Goal: Information Seeking & Learning: Learn about a topic

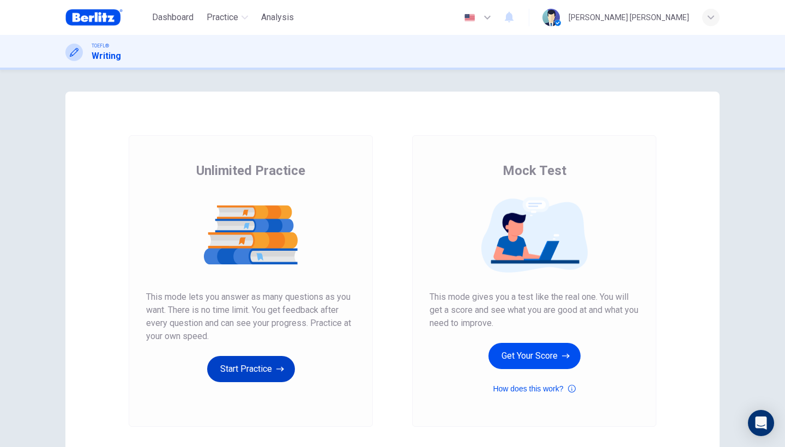
click at [247, 377] on button "Start Practice" at bounding box center [251, 369] width 88 height 26
click at [246, 378] on button "Start Practice" at bounding box center [251, 369] width 88 height 26
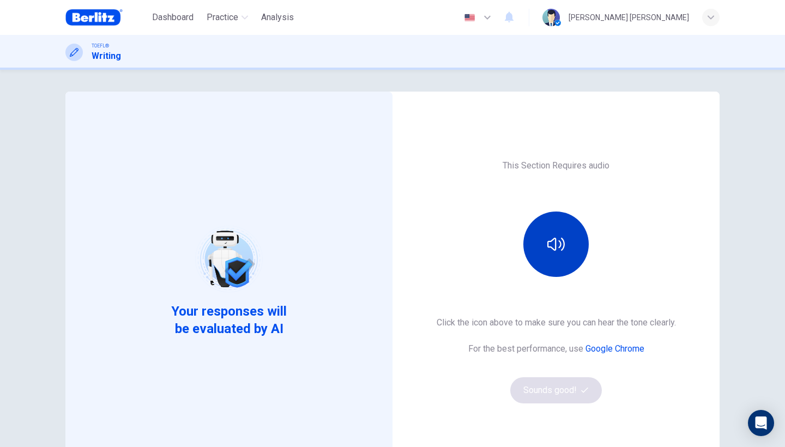
click at [564, 264] on button "button" at bounding box center [556, 244] width 65 height 65
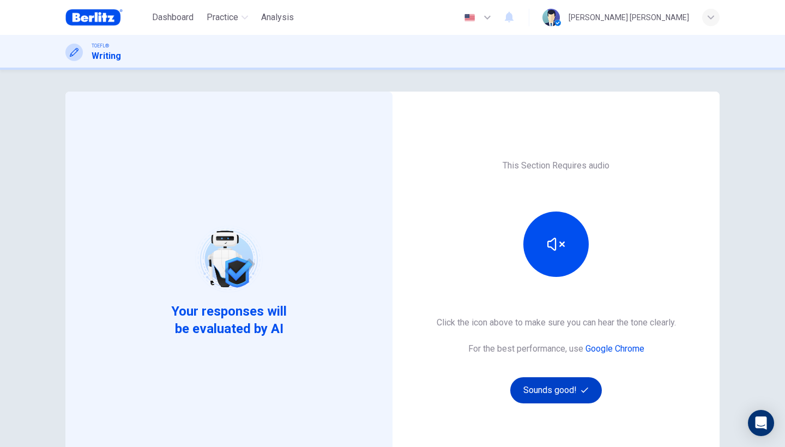
click at [549, 398] on button "Sounds good!" at bounding box center [556, 390] width 92 height 26
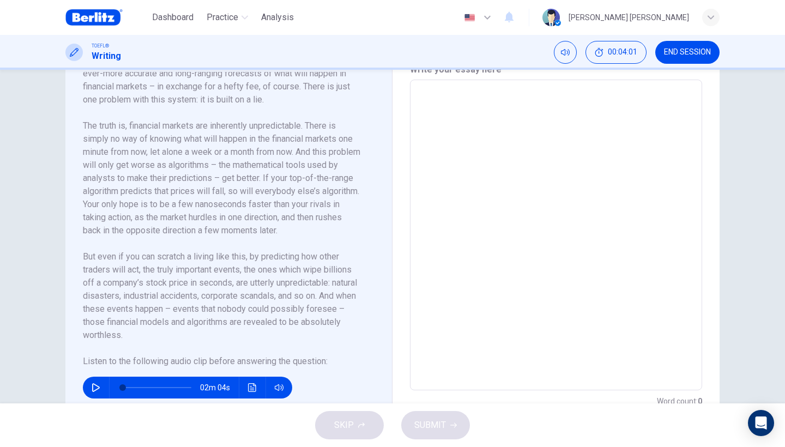
scroll to position [252, 0]
click at [97, 384] on icon "button" at bounding box center [96, 387] width 9 height 9
click at [252, 388] on icon "Click to see the audio transcription" at bounding box center [252, 387] width 9 height 9
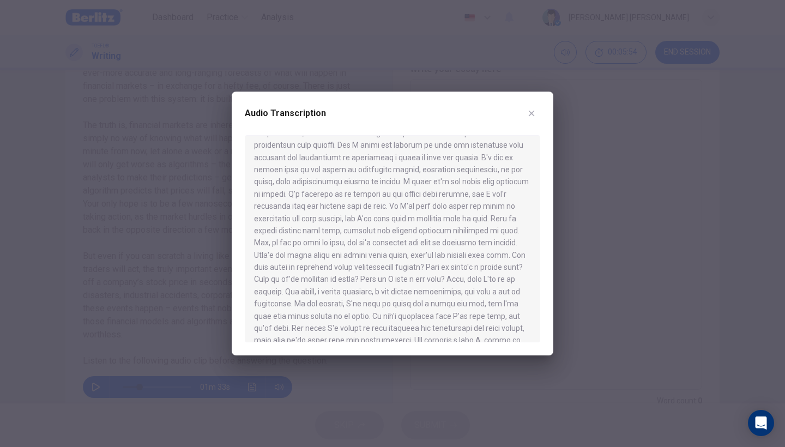
scroll to position [43, 0]
click at [536, 116] on icon "button" at bounding box center [531, 113] width 9 height 9
type input "**"
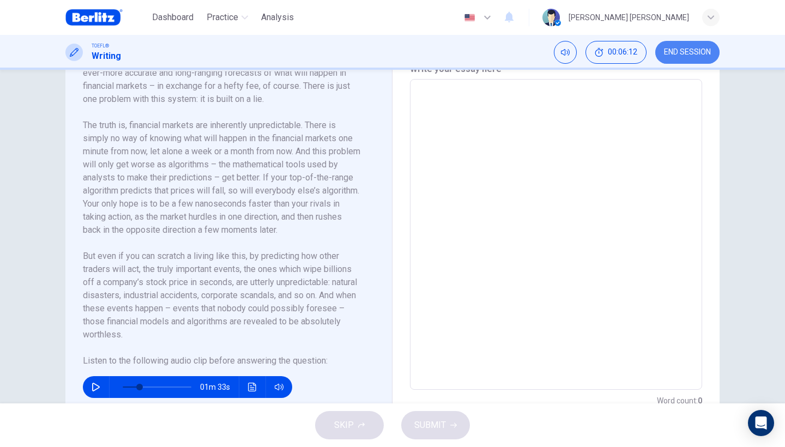
click at [699, 58] on button "END SESSION" at bounding box center [688, 52] width 64 height 23
